Goal: Task Accomplishment & Management: Manage account settings

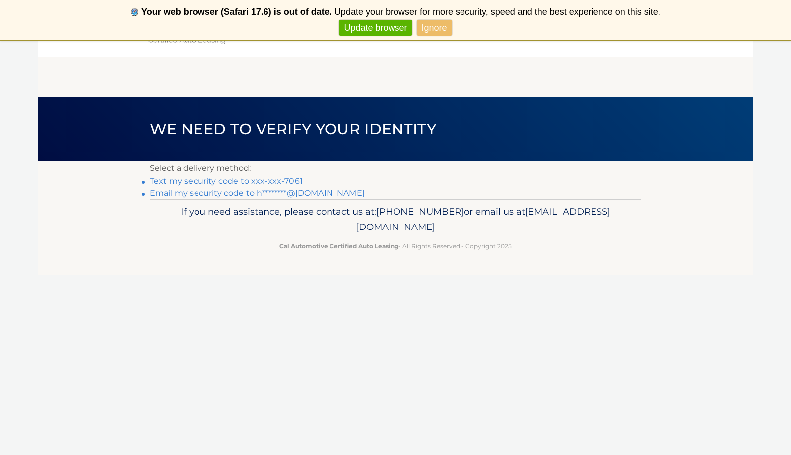
click at [212, 181] on link "Text my security code to xxx-xxx-7061" at bounding box center [226, 180] width 153 height 9
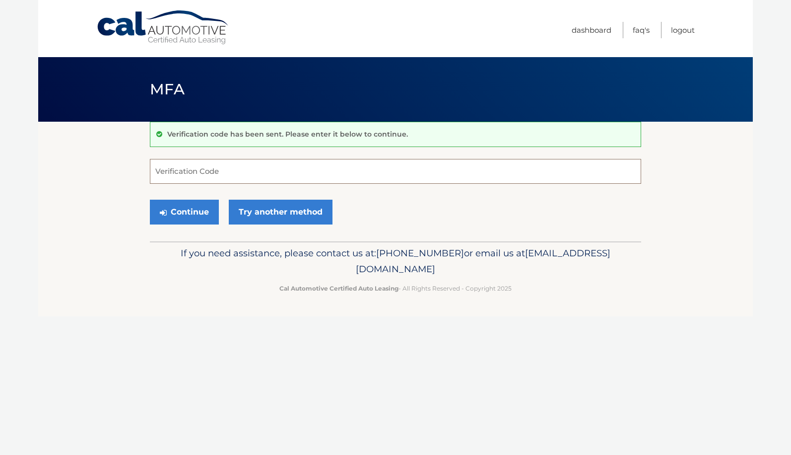
click at [181, 172] on input "Verification Code" at bounding box center [395, 171] width 491 height 25
type input "868439"
click at [184, 211] on button "Continue" at bounding box center [184, 212] width 69 height 25
click at [679, 31] on link "Logout" at bounding box center [683, 30] width 24 height 16
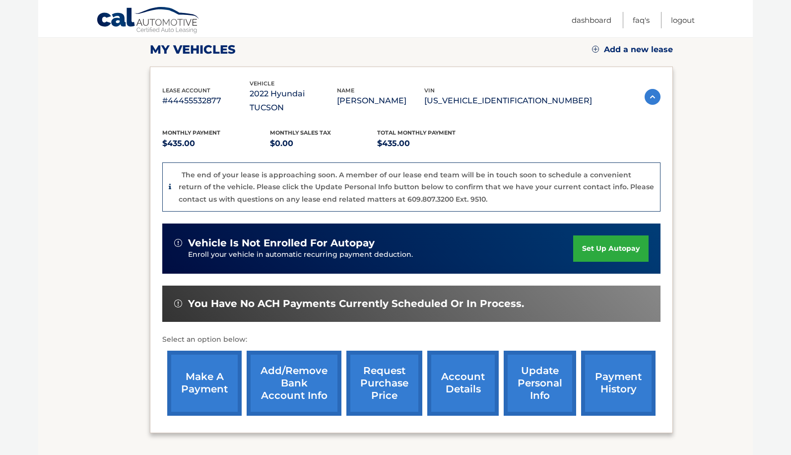
scroll to position [140, 0]
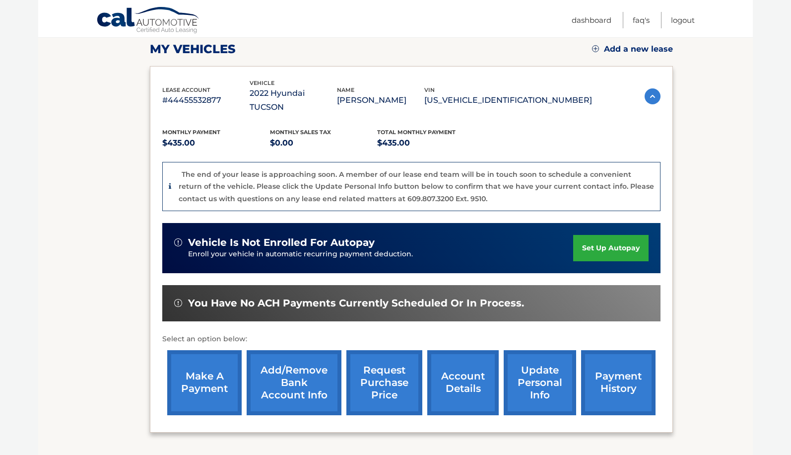
click at [375, 366] on link "request purchase price" at bounding box center [385, 382] width 76 height 65
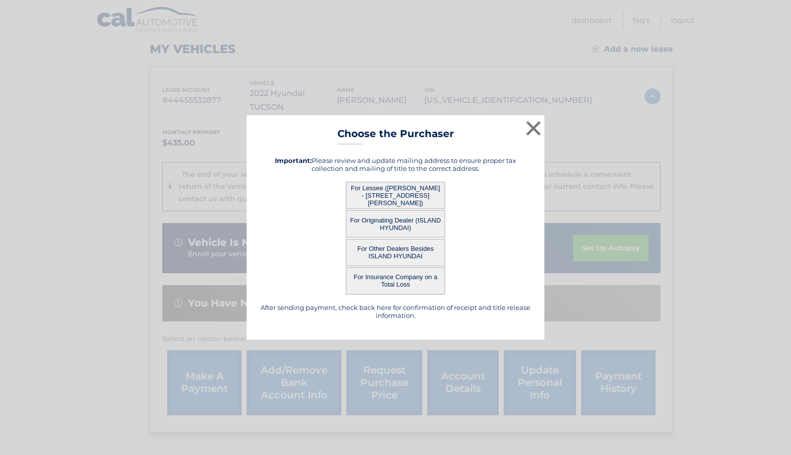
click at [376, 191] on button "For Lessee (HAROLD GARNETT - 85 Lawrence Ave, , Staten Island, NY 10310)" at bounding box center [395, 195] width 99 height 27
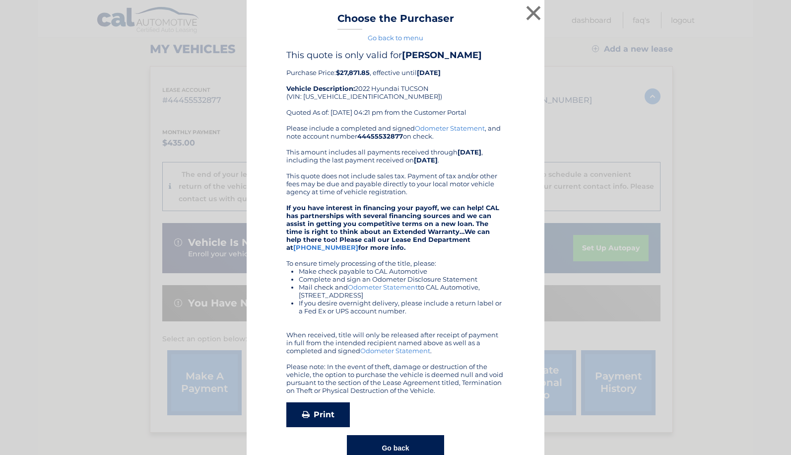
click at [321, 410] on link "Print" at bounding box center [318, 414] width 64 height 25
click at [535, 11] on button "×" at bounding box center [534, 13] width 20 height 20
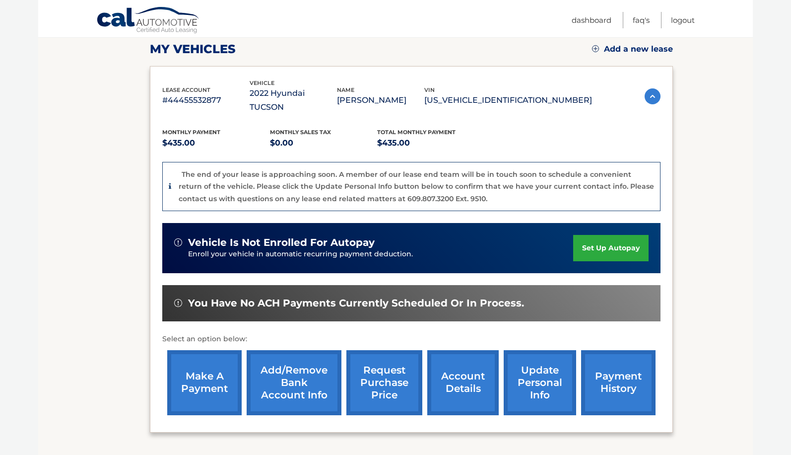
click at [379, 374] on link "request purchase price" at bounding box center [385, 382] width 76 height 65
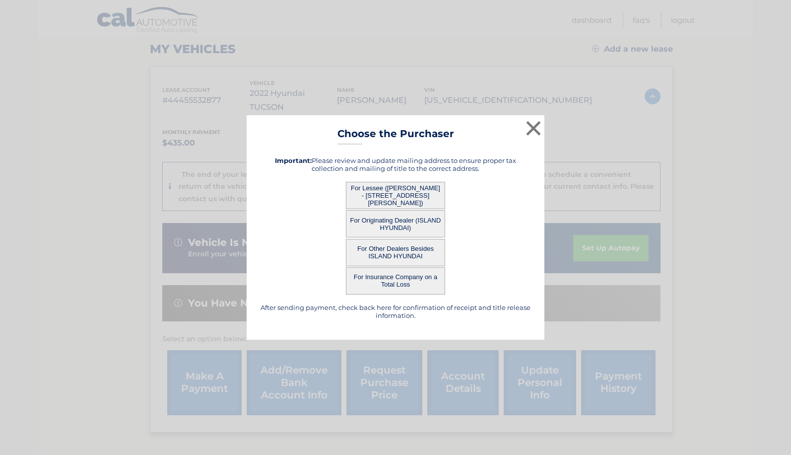
click at [385, 217] on button "For Originating Dealer (ISLAND HYUNDAI)" at bounding box center [395, 223] width 99 height 27
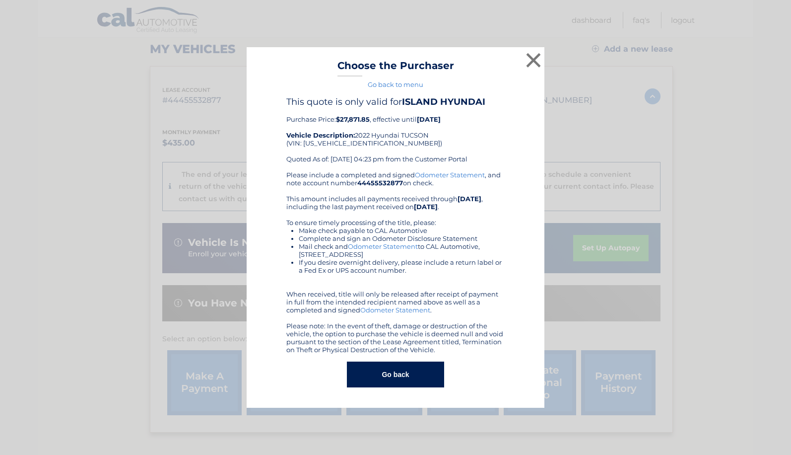
click at [381, 223] on div "Please include a completed and signed Odometer Statement , and note account num…" at bounding box center [395, 262] width 218 height 183
click at [534, 51] on button "×" at bounding box center [534, 60] width 20 height 20
